Goal: Information Seeking & Learning: Learn about a topic

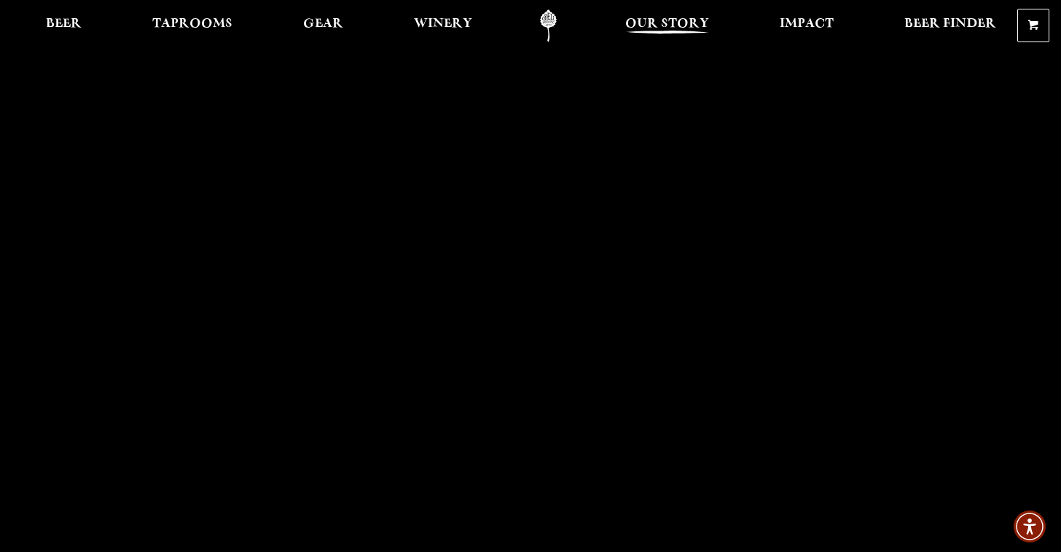
click at [670, 28] on span "Our Story" at bounding box center [667, 24] width 84 height 12
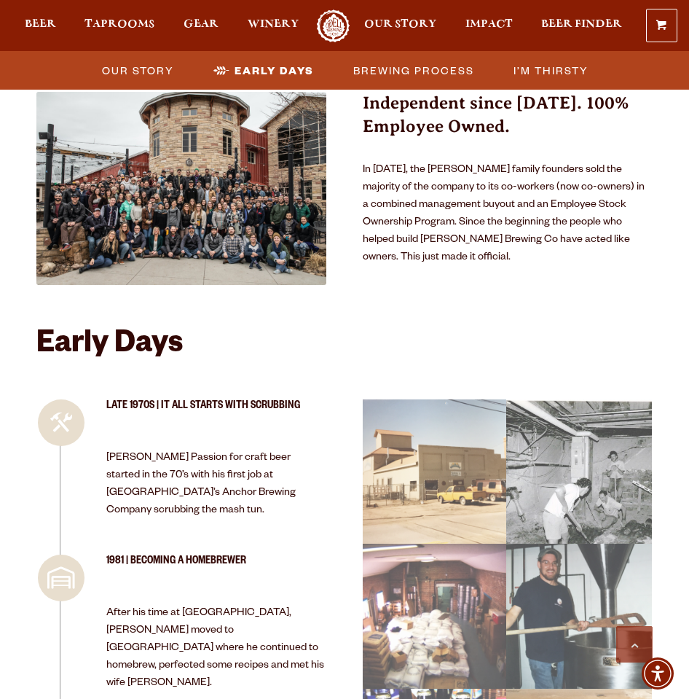
scroll to position [1332, 0]
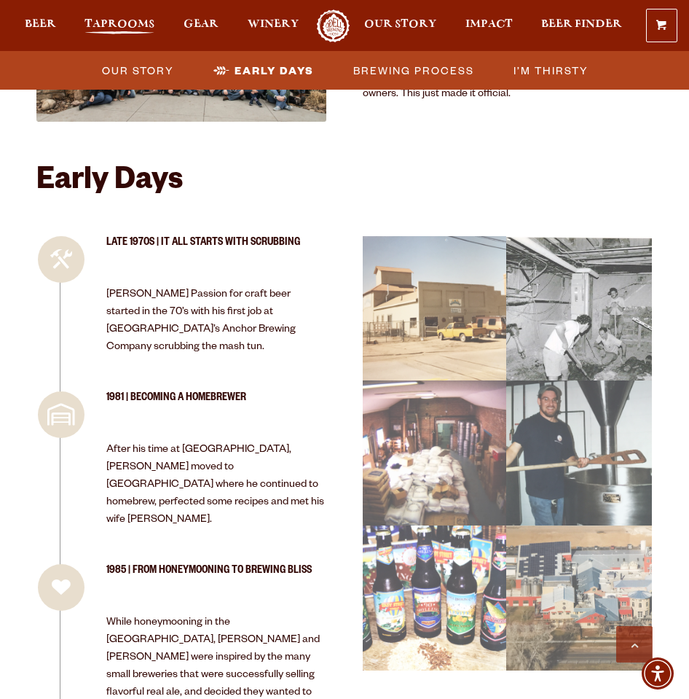
click at [103, 19] on span "Taprooms" at bounding box center [120, 24] width 70 height 12
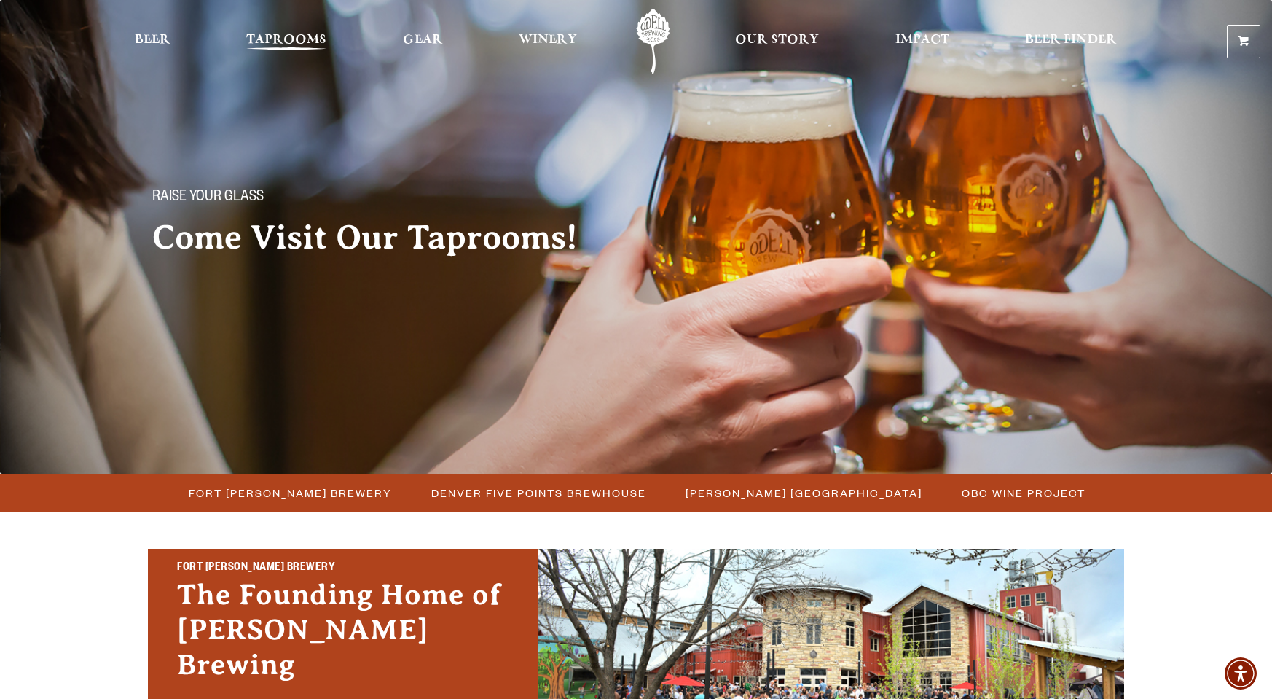
click at [292, 42] on span "Taprooms" at bounding box center [286, 40] width 80 height 12
click at [152, 26] on link "Beer" at bounding box center [152, 42] width 55 height 66
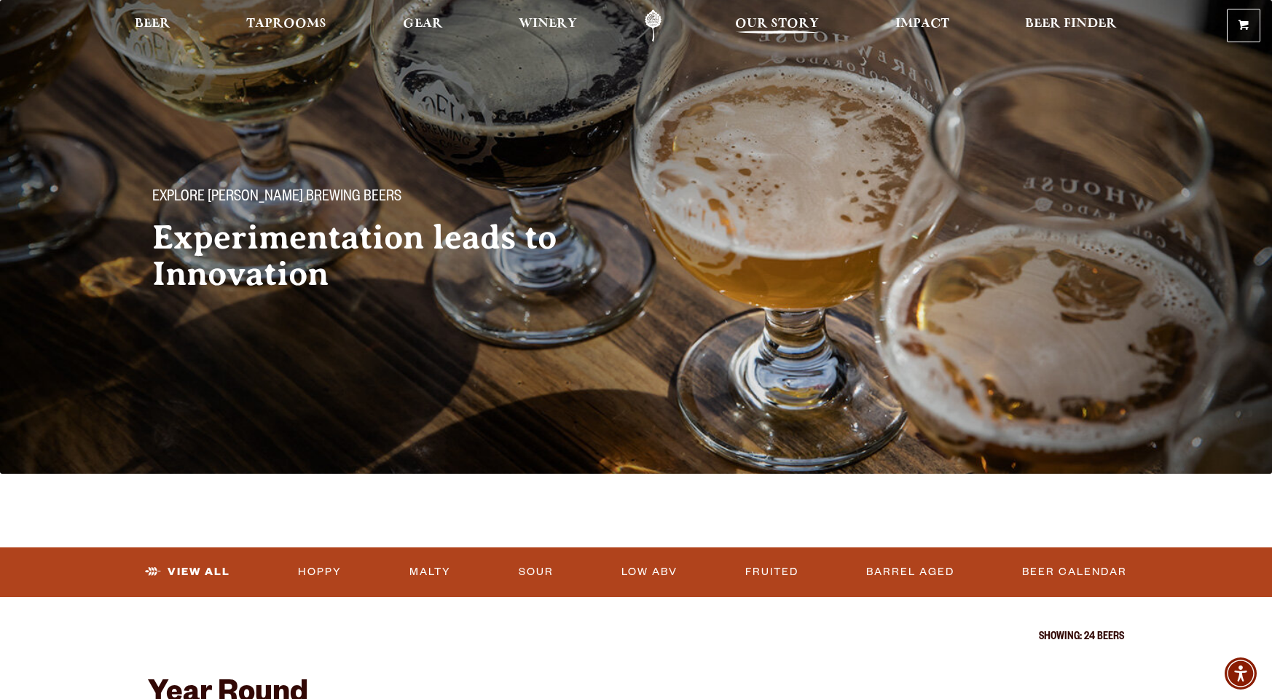
click at [751, 25] on span "Our Story" at bounding box center [777, 24] width 84 height 12
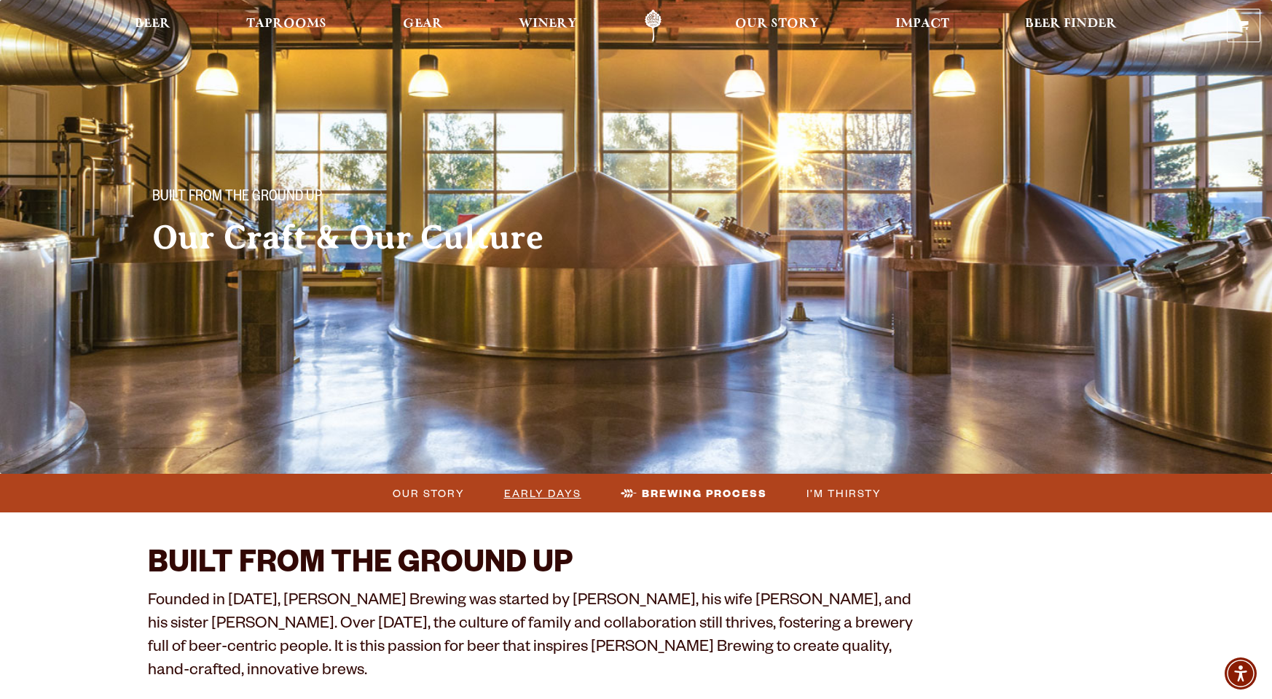
click at [561, 492] on span "Early Days" at bounding box center [542, 492] width 77 height 21
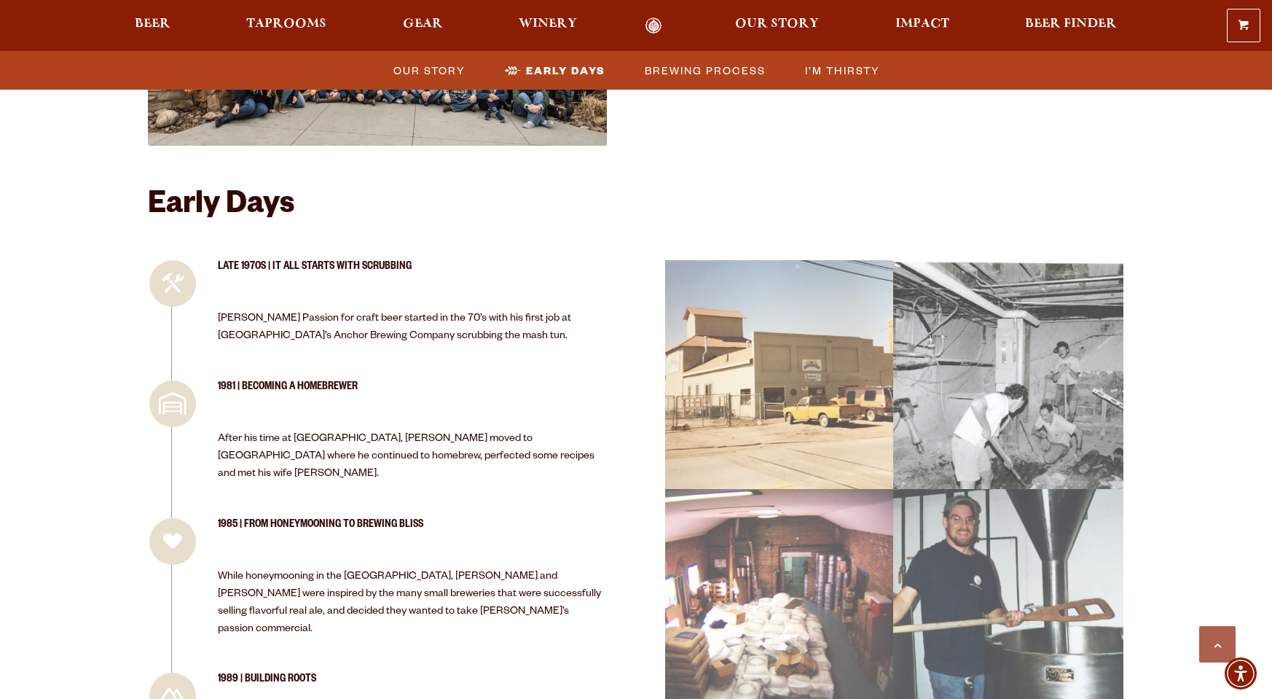
scroll to position [1231, 0]
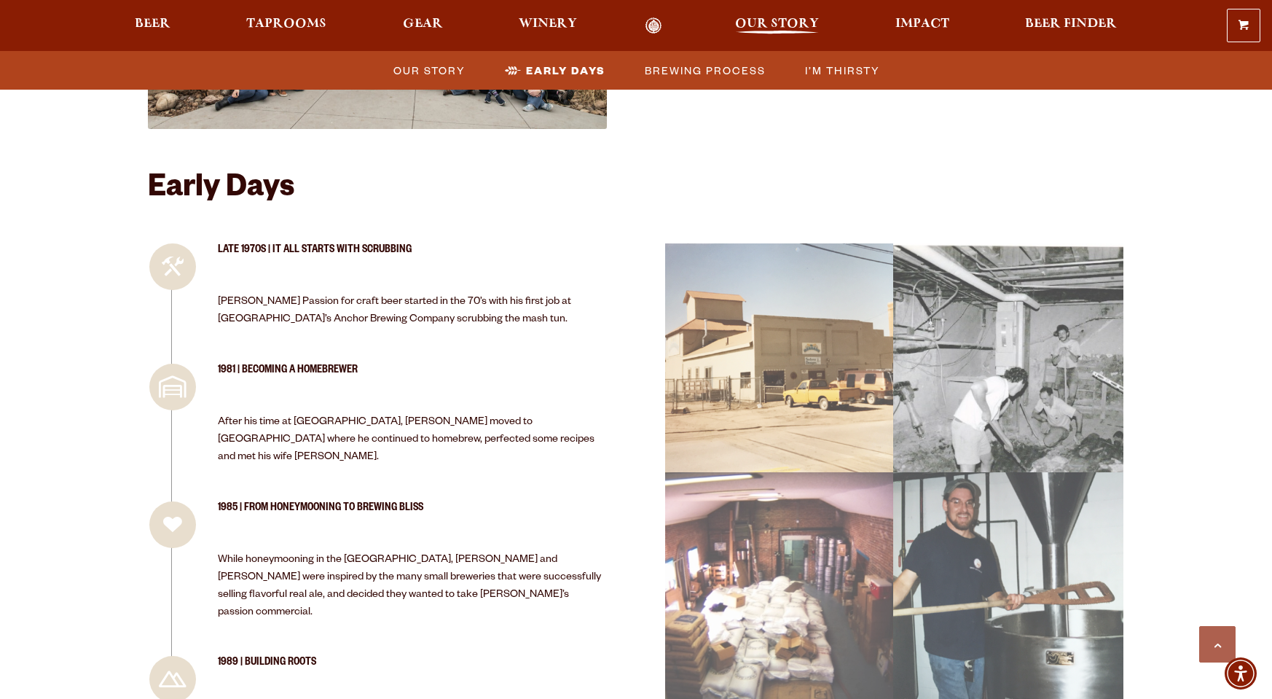
click at [814, 27] on span "Our Story" at bounding box center [777, 24] width 84 height 12
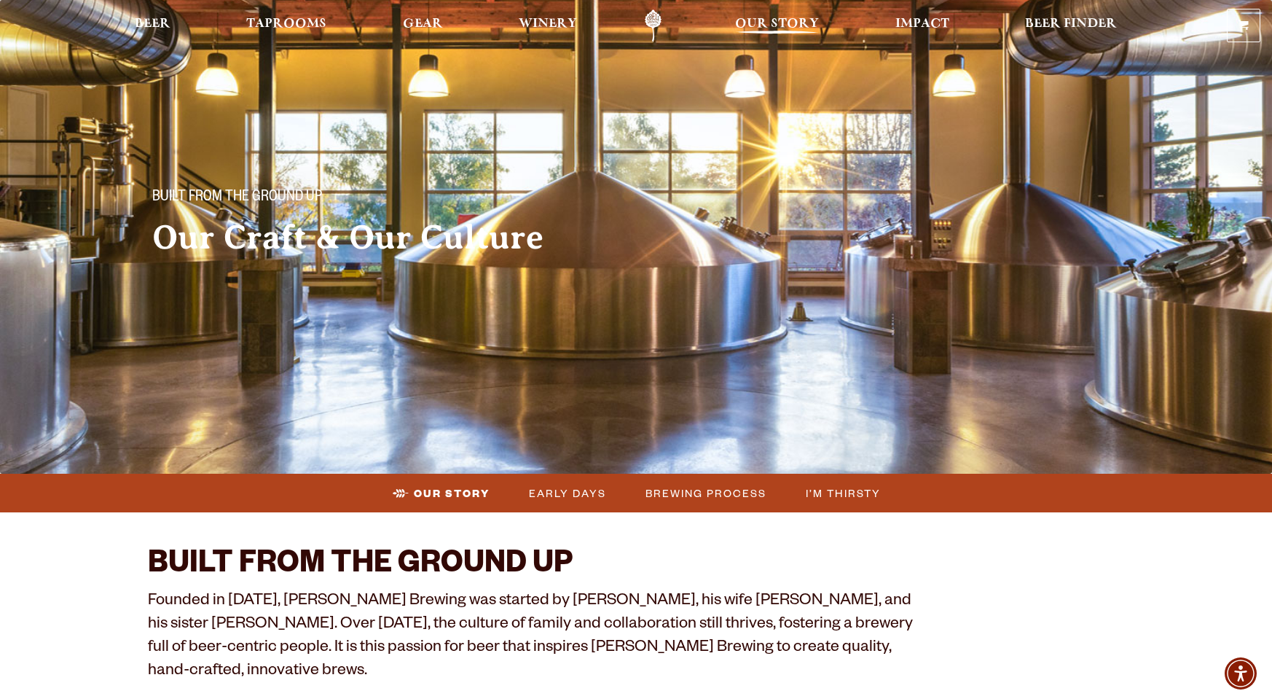
click at [763, 23] on span "Our Story" at bounding box center [777, 24] width 84 height 12
click at [908, 20] on span "Impact" at bounding box center [922, 24] width 54 height 12
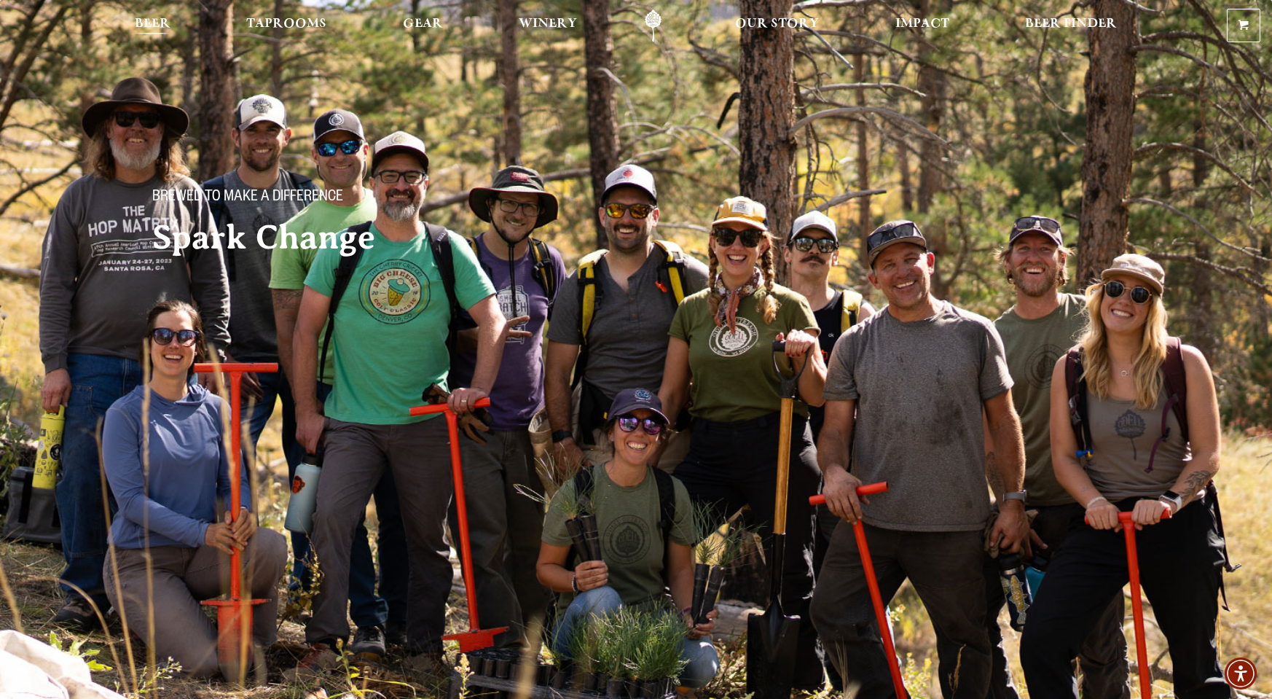
click at [168, 19] on span "Beer" at bounding box center [153, 24] width 36 height 12
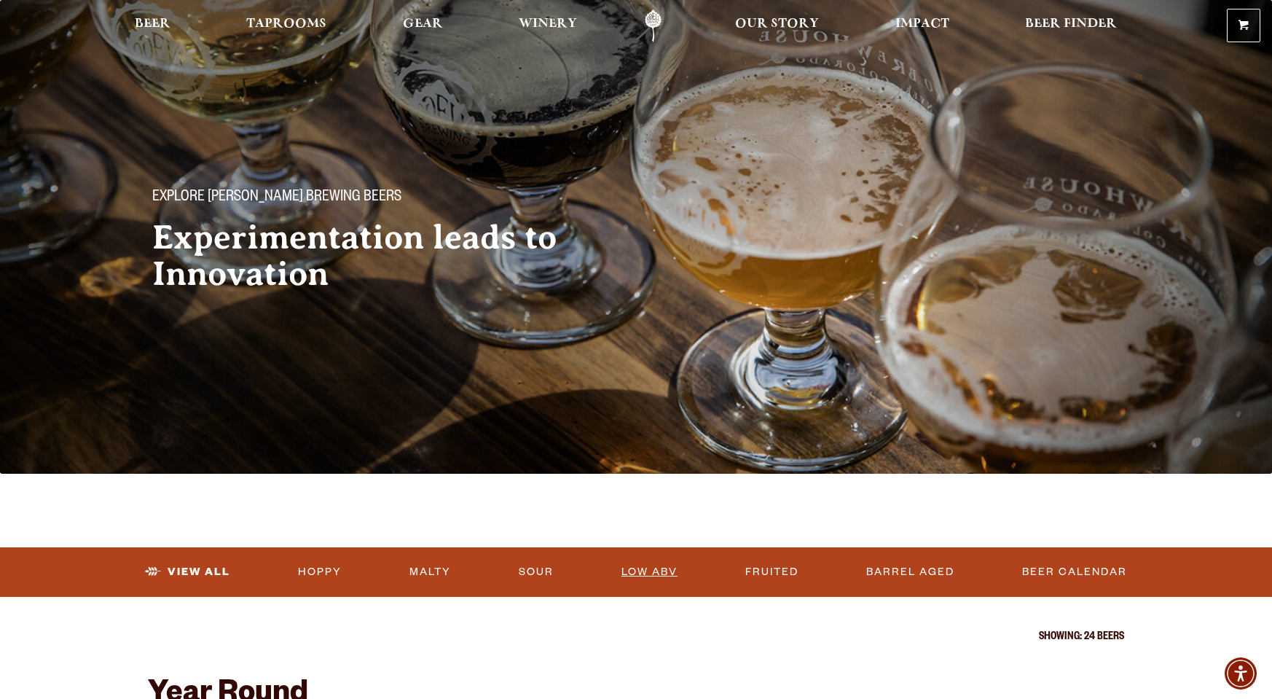
click at [651, 582] on link "Low ABV" at bounding box center [650, 572] width 68 height 34
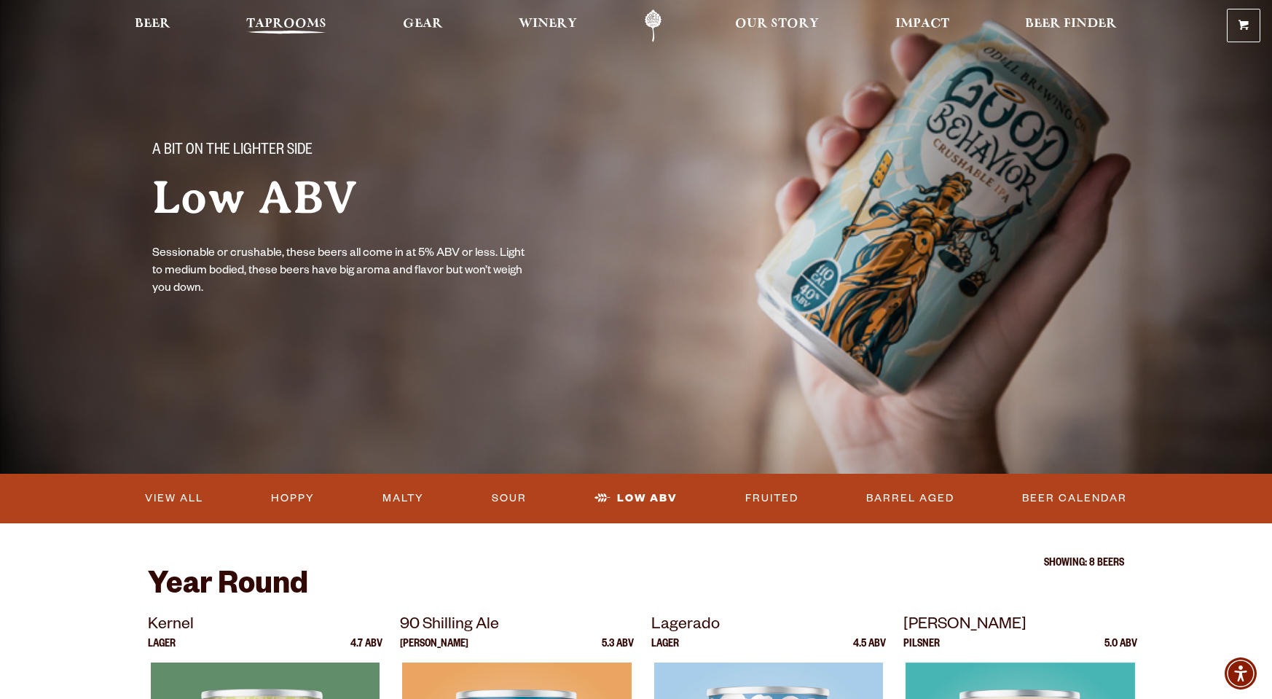
click at [288, 30] on span "Taprooms" at bounding box center [286, 24] width 80 height 12
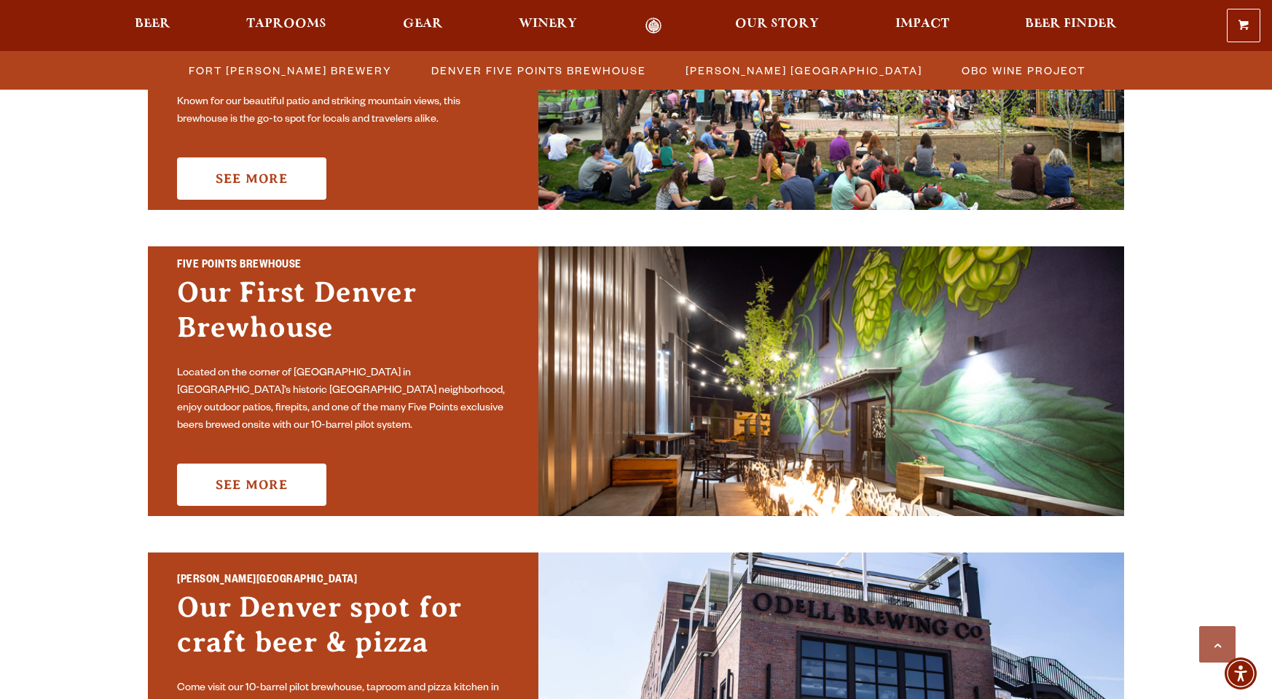
scroll to position [860, 0]
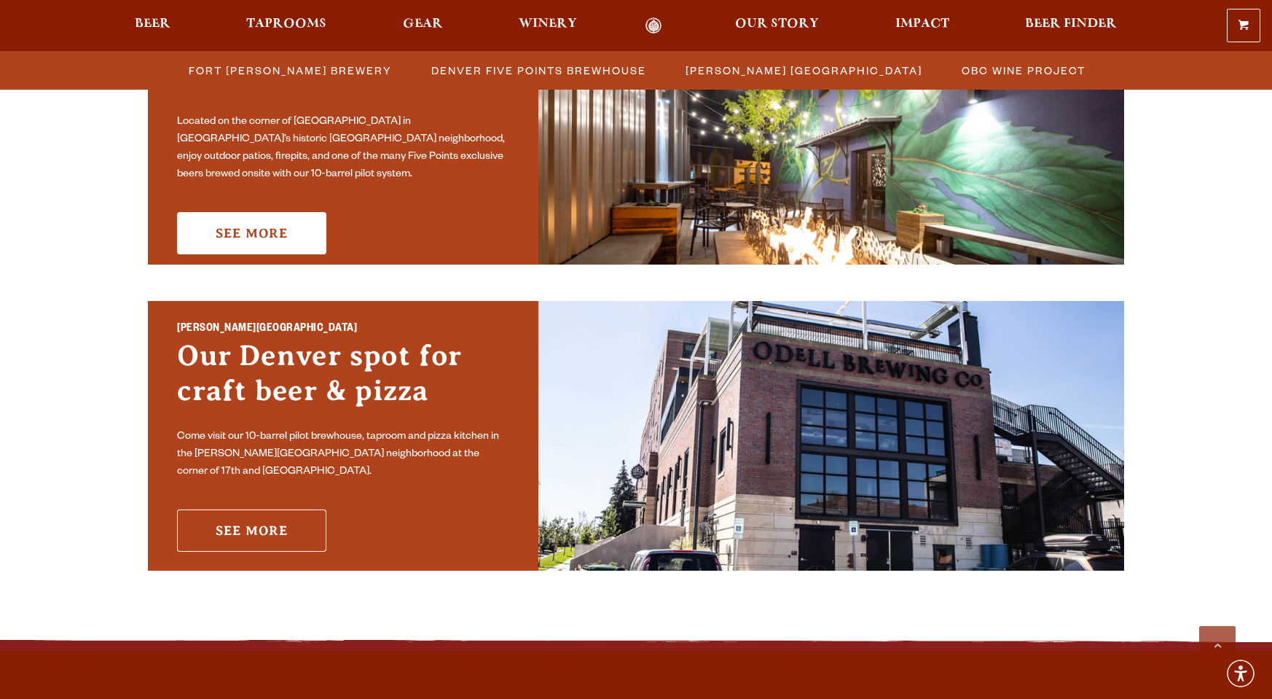
click at [267, 520] on link "See More" at bounding box center [251, 530] width 149 height 42
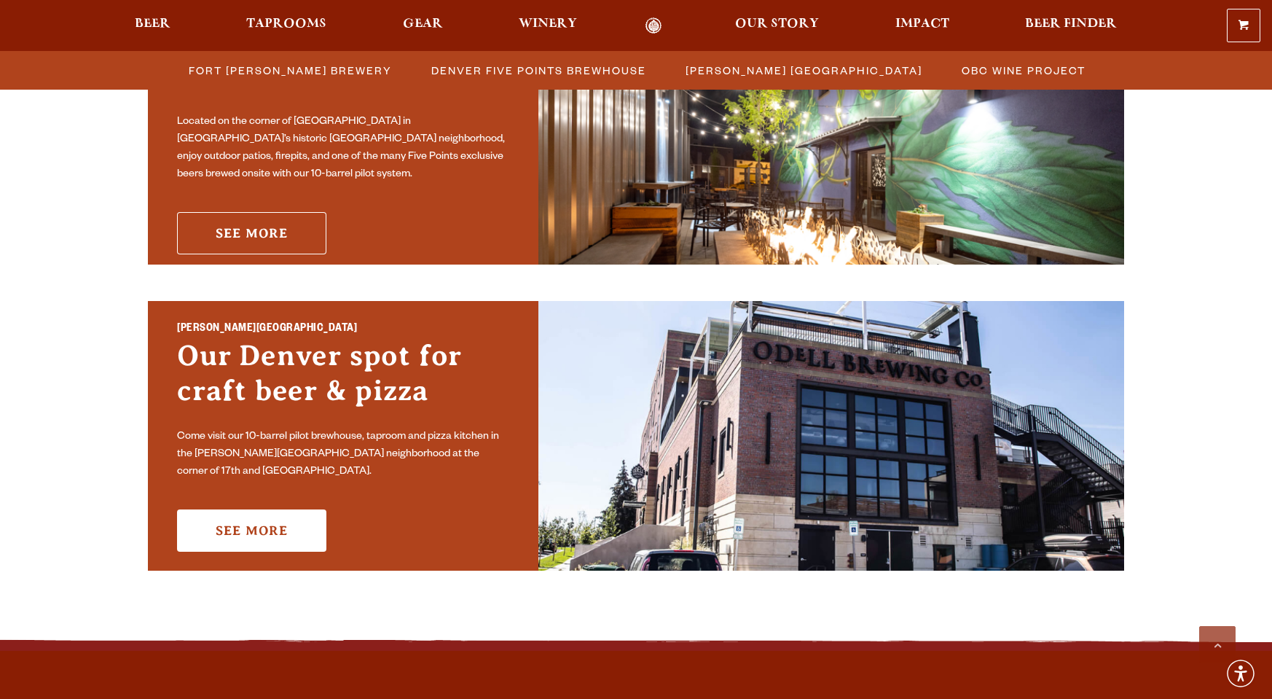
click at [224, 224] on link "See More" at bounding box center [251, 233] width 149 height 42
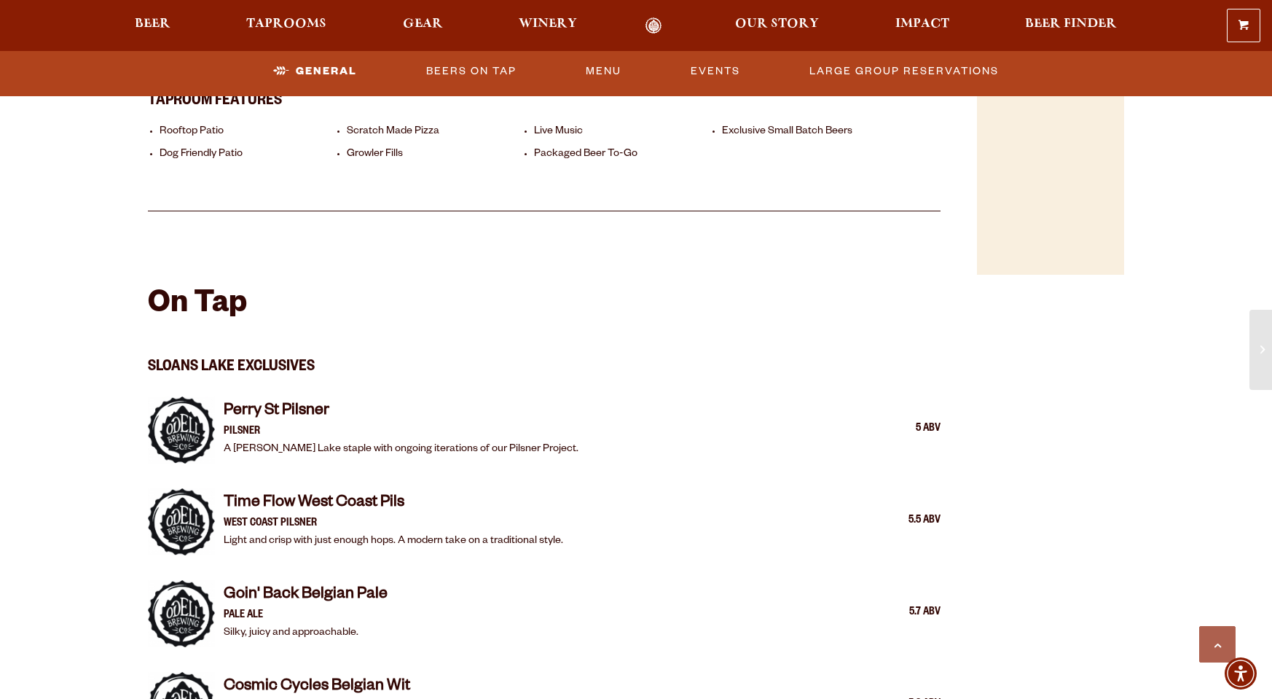
scroll to position [1128, 0]
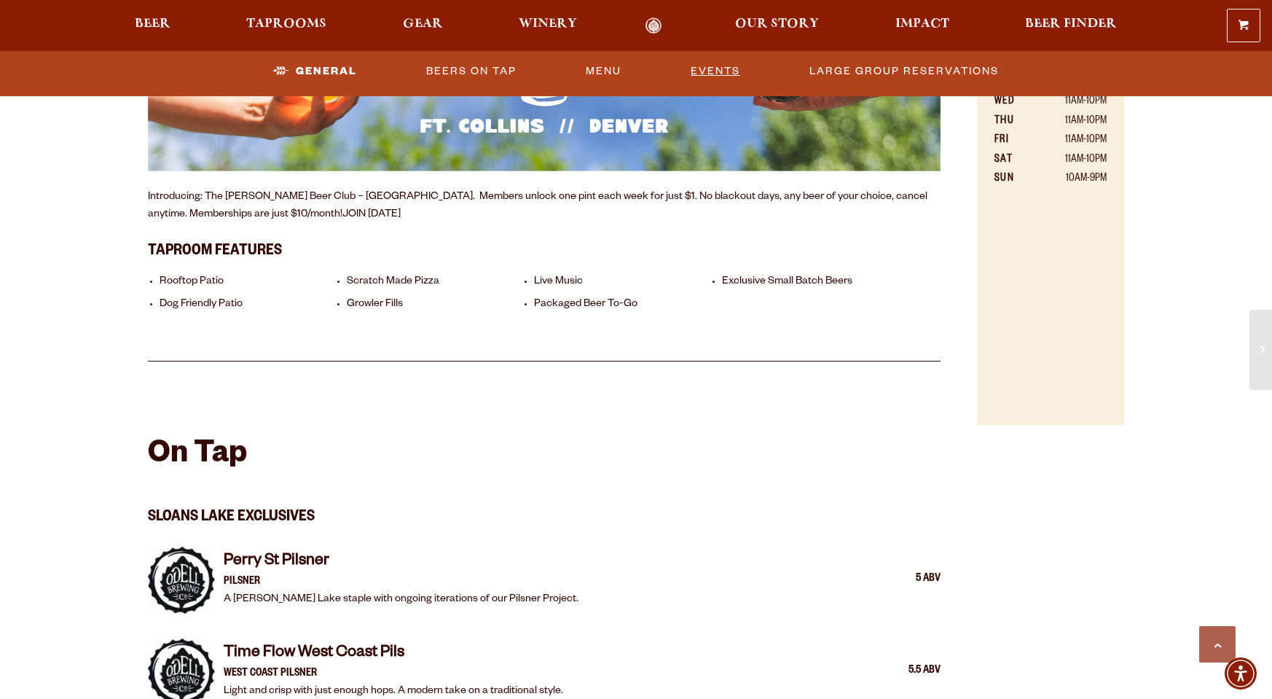
click at [724, 74] on link "Events" at bounding box center [715, 72] width 61 height 34
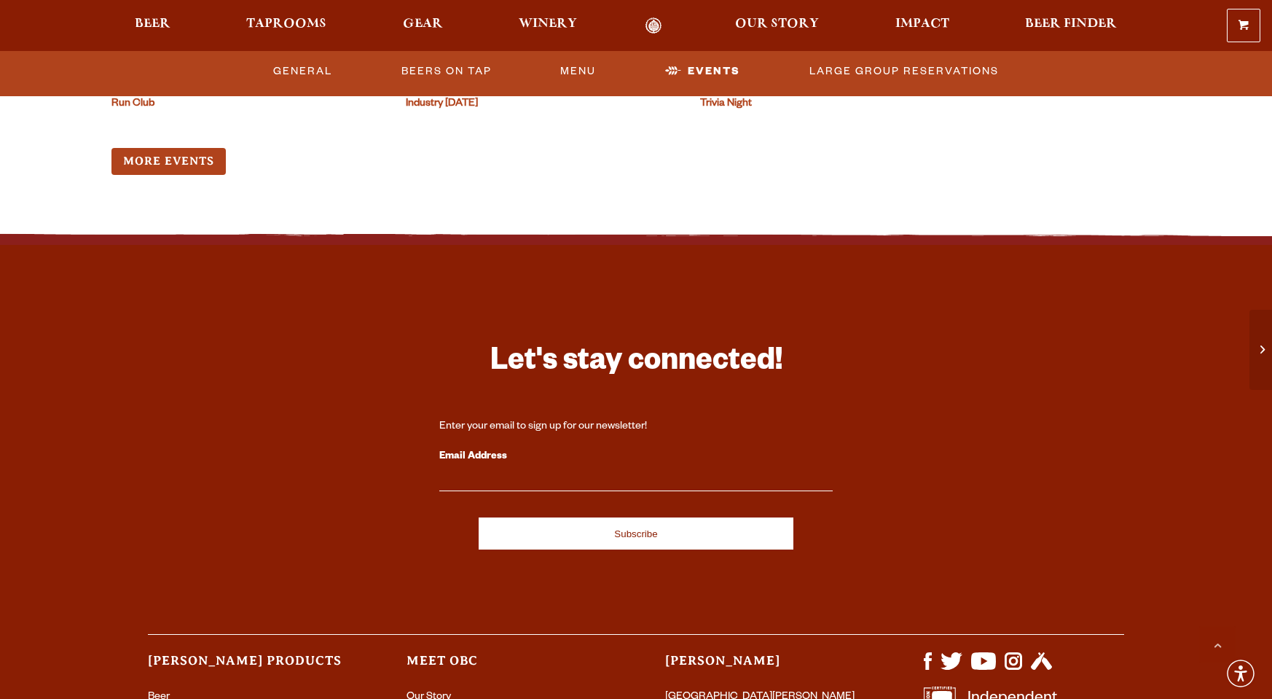
scroll to position [4093, 0]
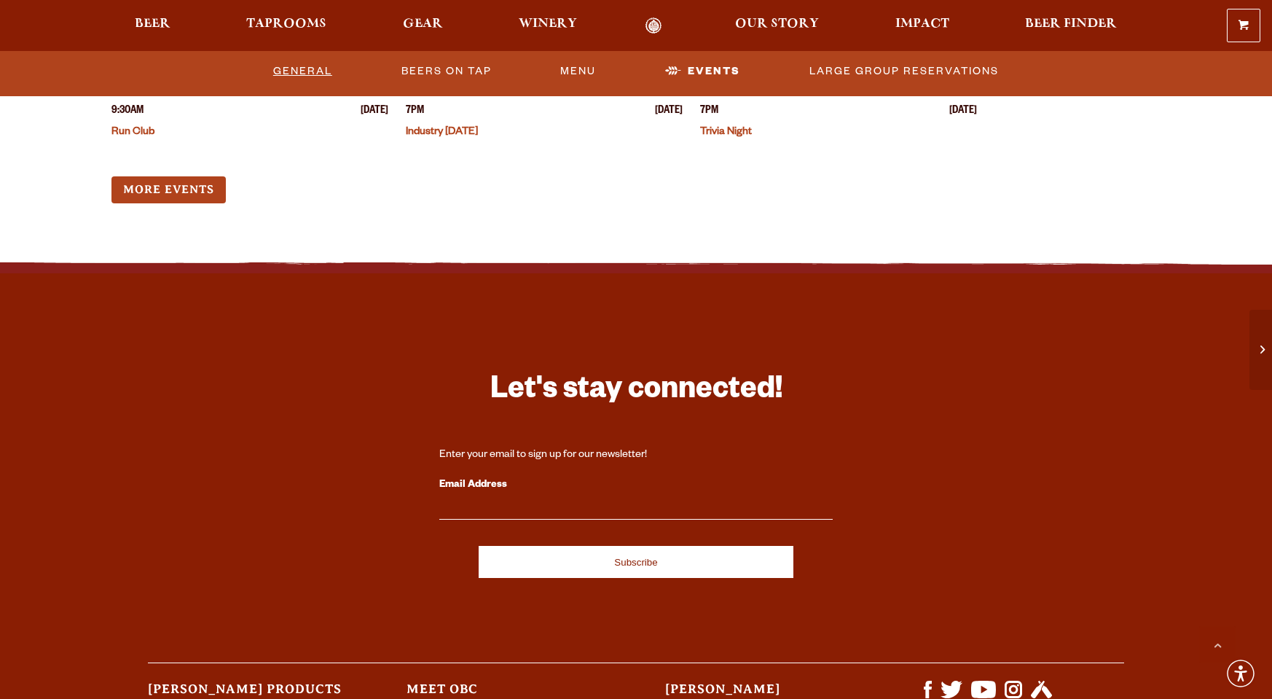
click at [292, 75] on link "General" at bounding box center [302, 72] width 71 height 34
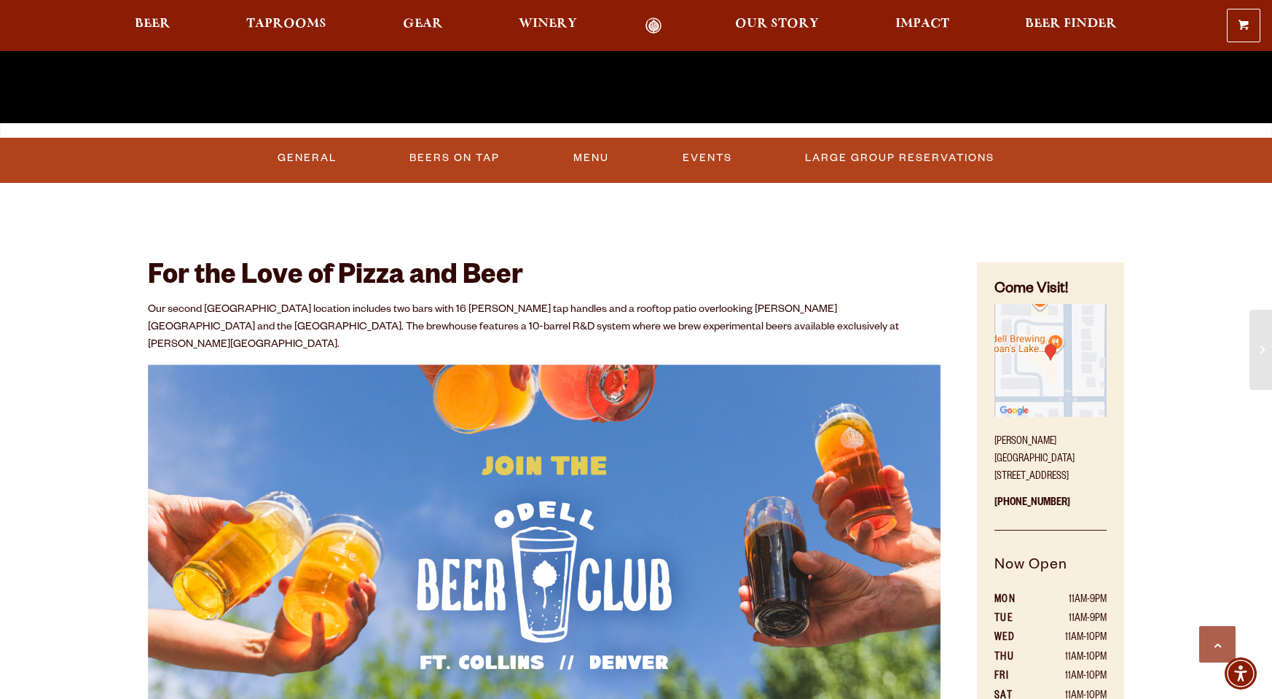
scroll to position [446, 0]
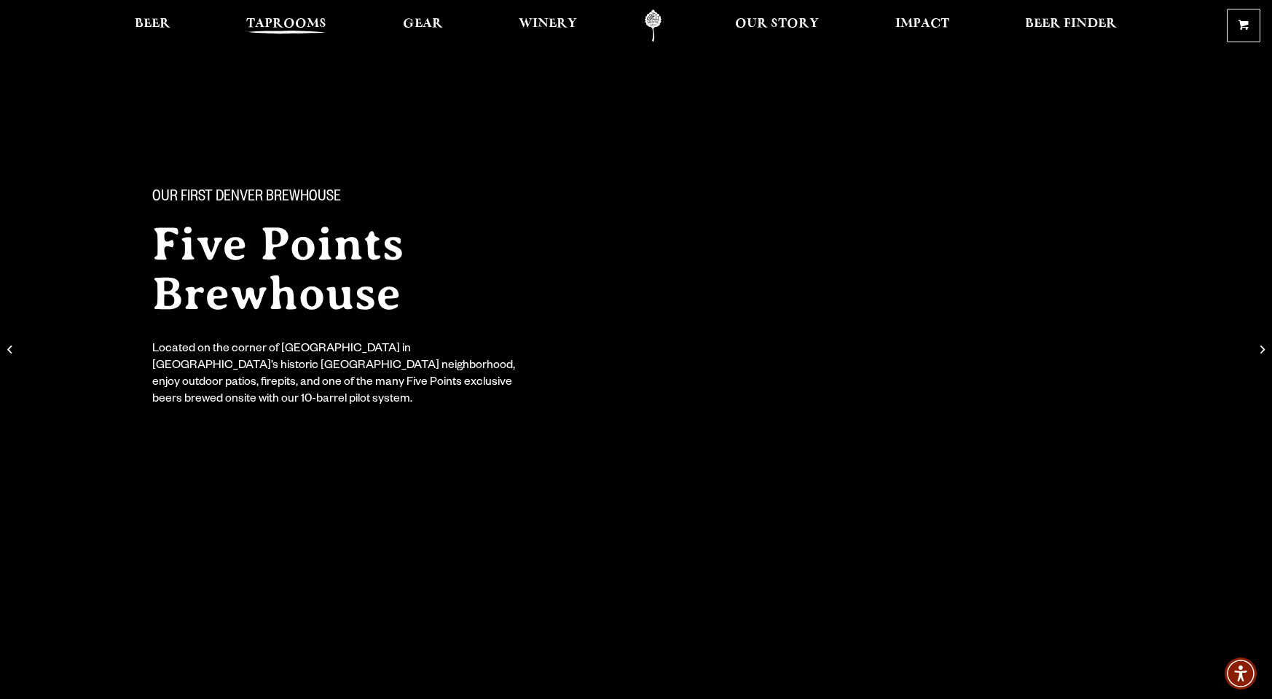
click at [290, 15] on link "Taprooms" at bounding box center [286, 25] width 99 height 33
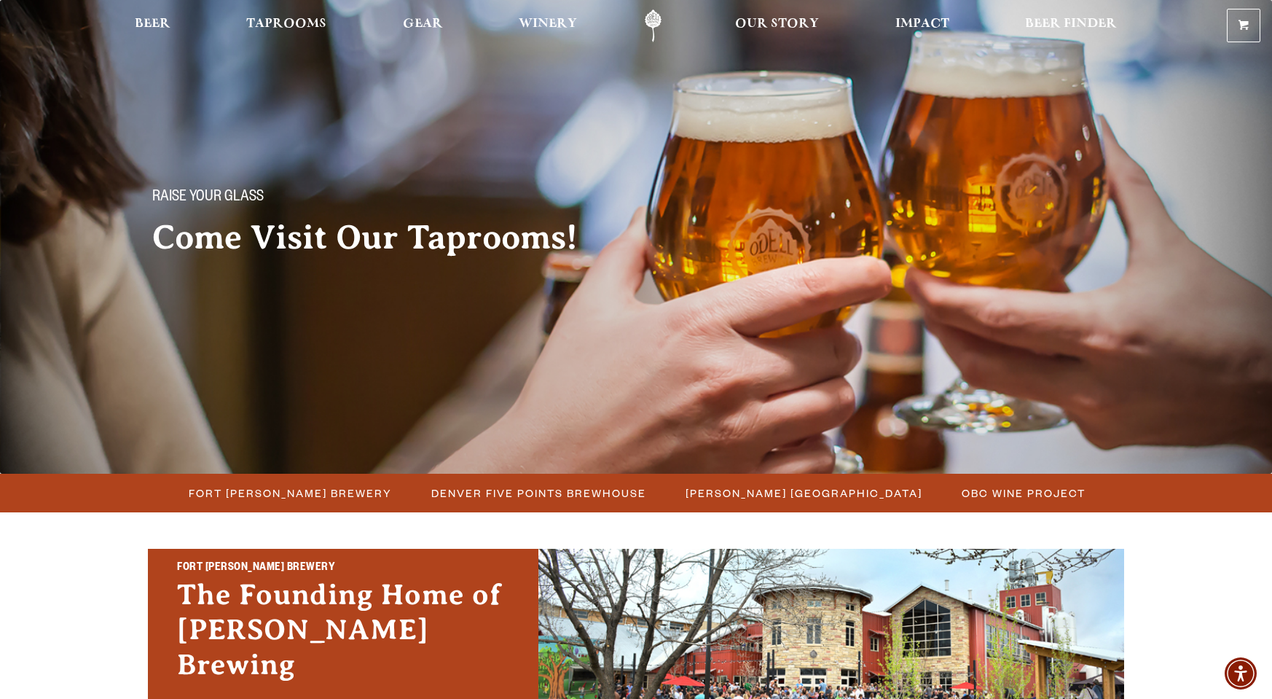
click at [147, 5] on div at bounding box center [636, 25] width 1272 height 51
click at [154, 18] on span "Beer" at bounding box center [153, 24] width 36 height 12
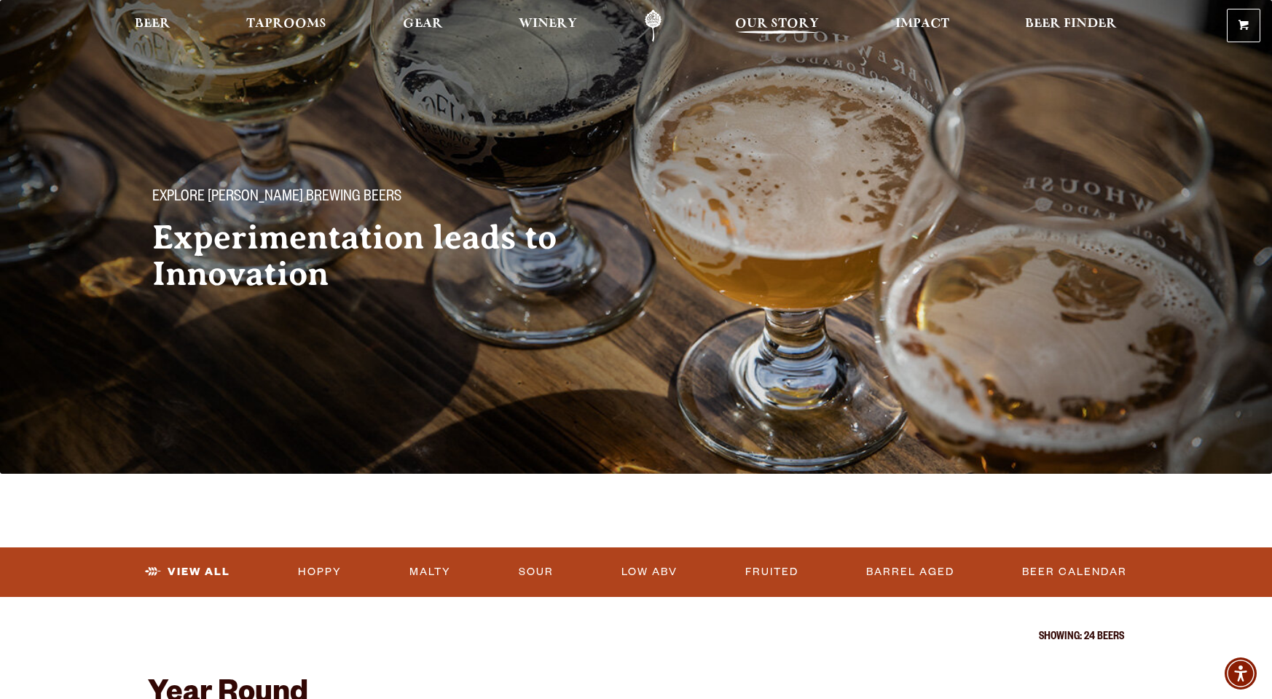
click at [756, 23] on span "Our Story" at bounding box center [777, 24] width 84 height 12
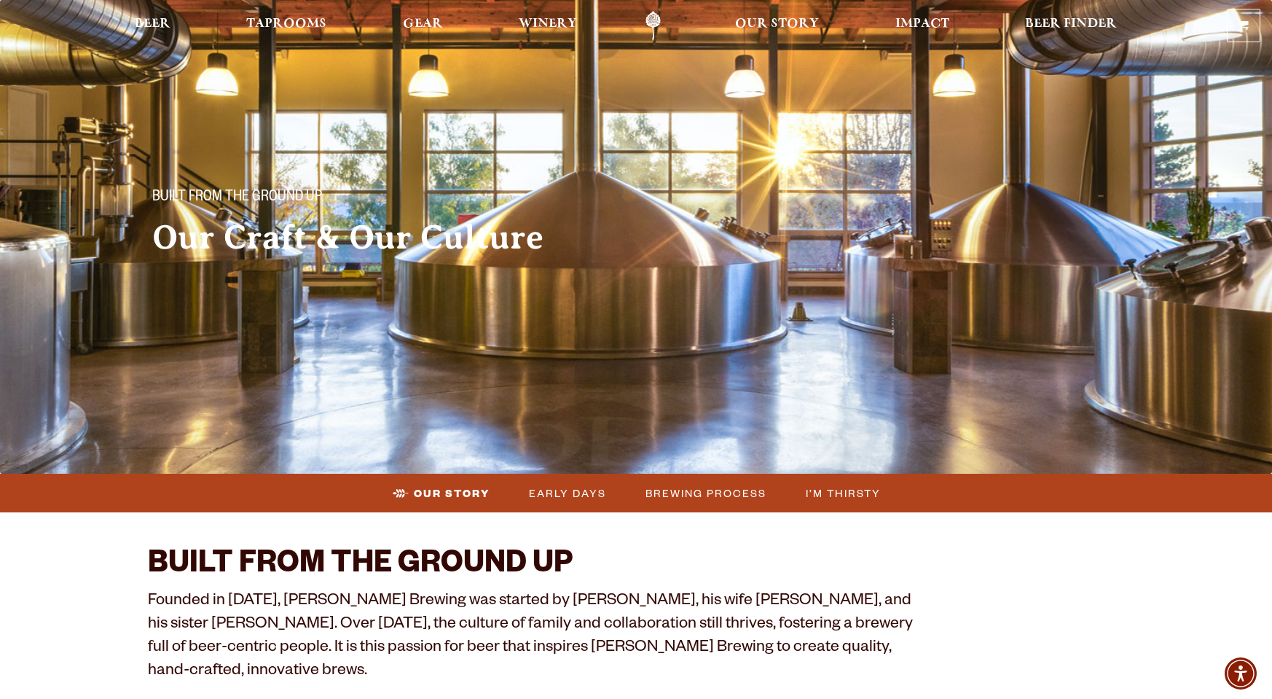
scroll to position [3, 0]
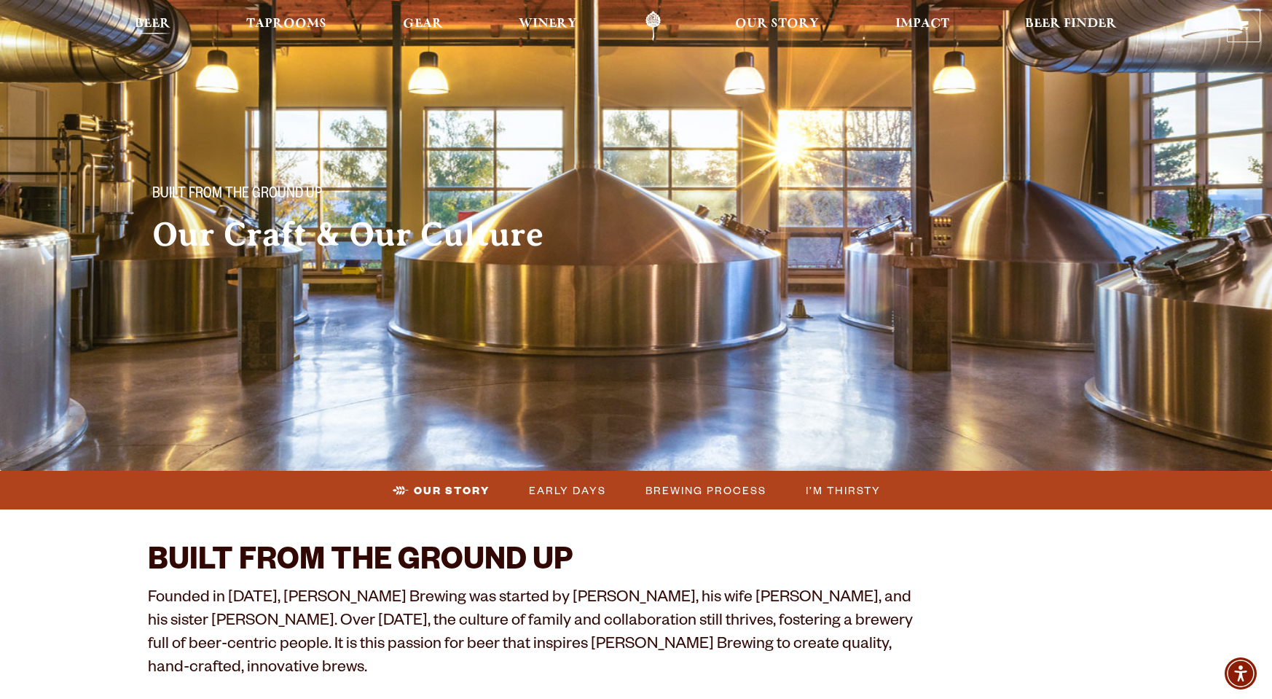
click at [137, 30] on span "Beer" at bounding box center [153, 24] width 36 height 12
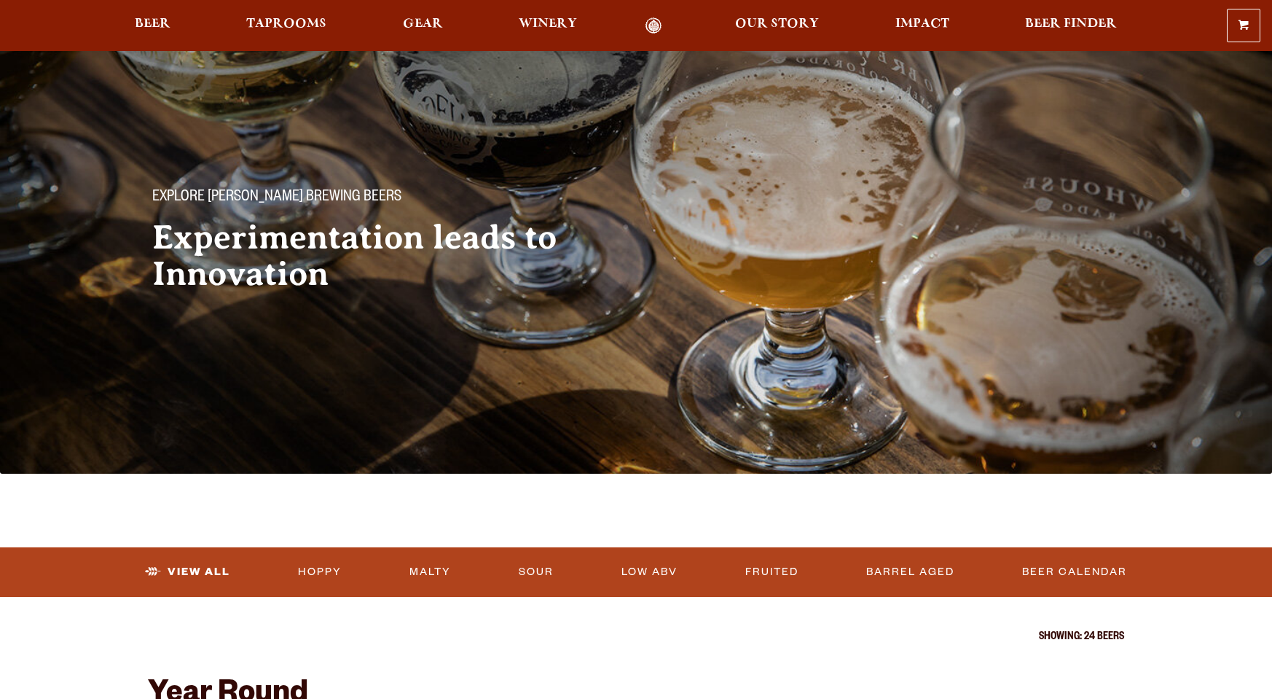
scroll to position [423, 0]
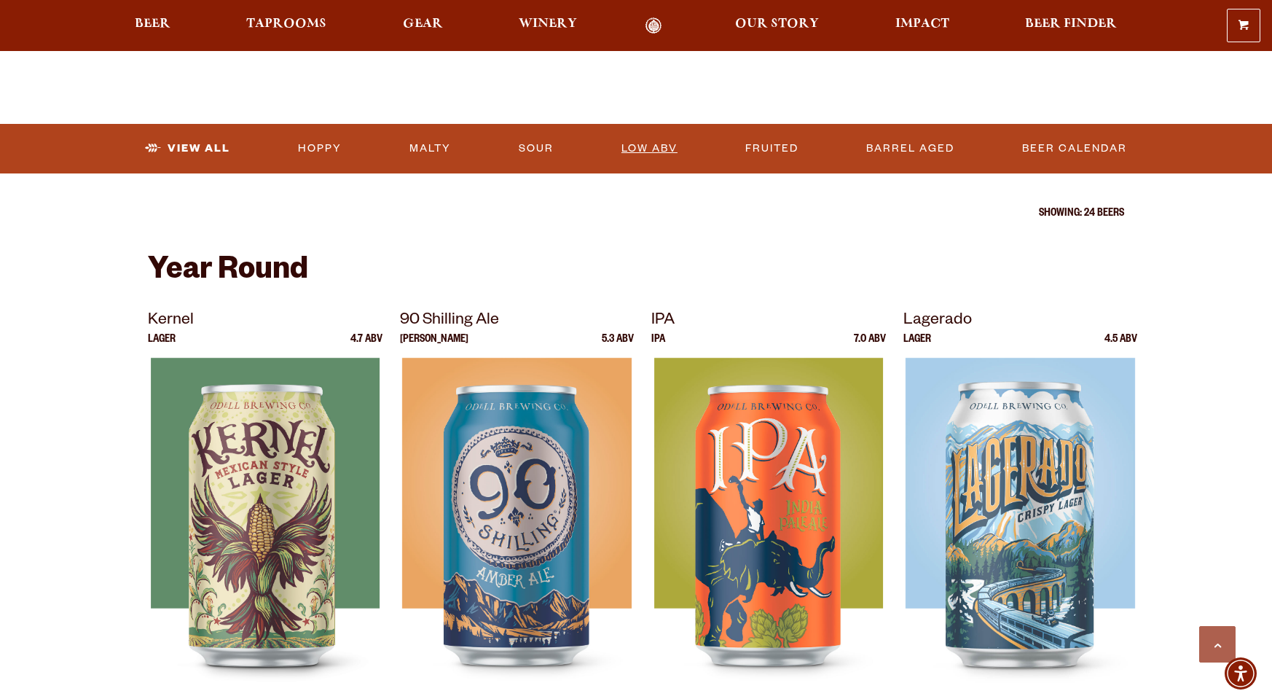
click at [645, 147] on link "Low ABV" at bounding box center [650, 149] width 68 height 34
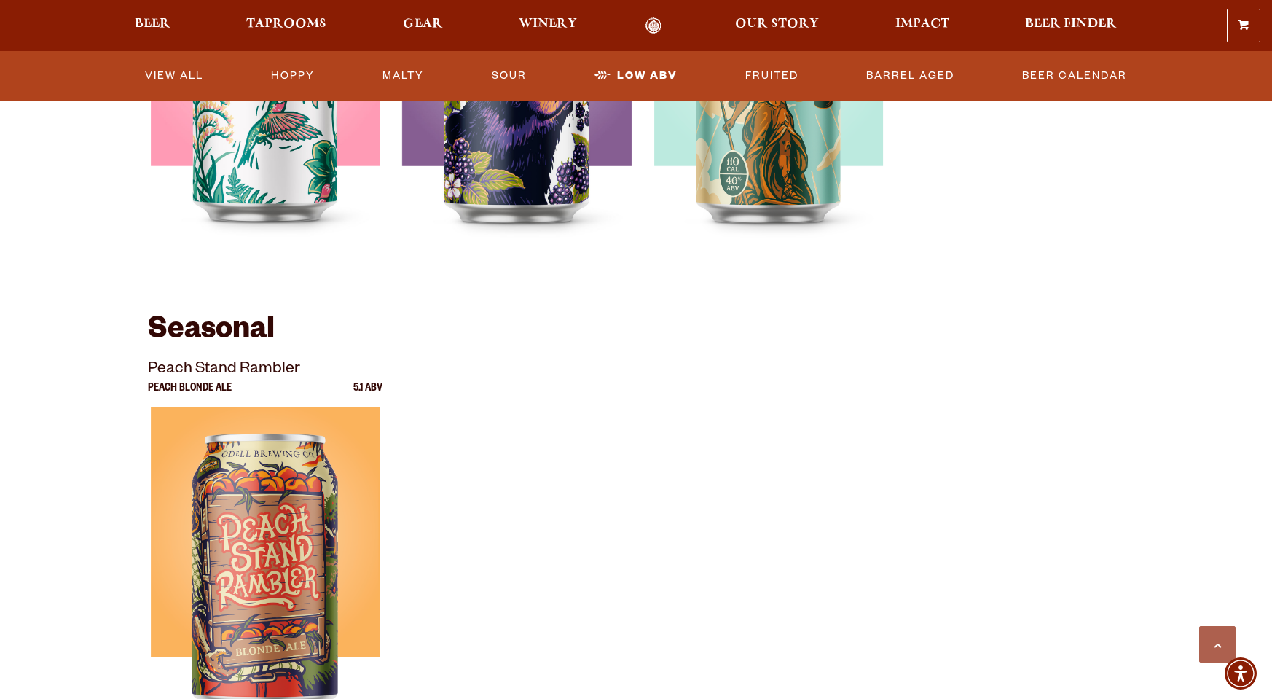
scroll to position [160, 0]
